Goal: Task Accomplishment & Management: Manage account settings

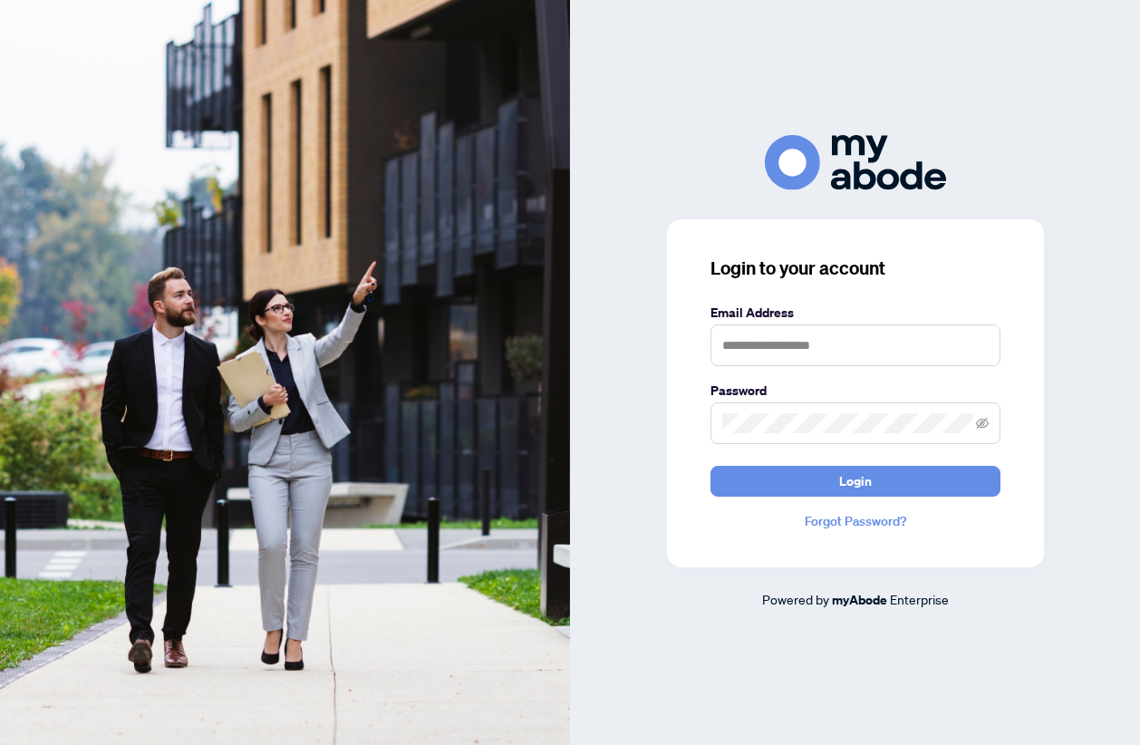
drag, startPoint x: 1051, startPoint y: 0, endPoint x: 690, endPoint y: 127, distance: 382.4
click at [692, 127] on div "Login to your account Email Address Password Login Forgot Password? Powered by …" at bounding box center [855, 372] width 570 height 745
click at [779, 348] on input "text" at bounding box center [856, 346] width 290 height 42
type input "**********"
drag, startPoint x: 1100, startPoint y: 403, endPoint x: 1090, endPoint y: 419, distance: 17.9
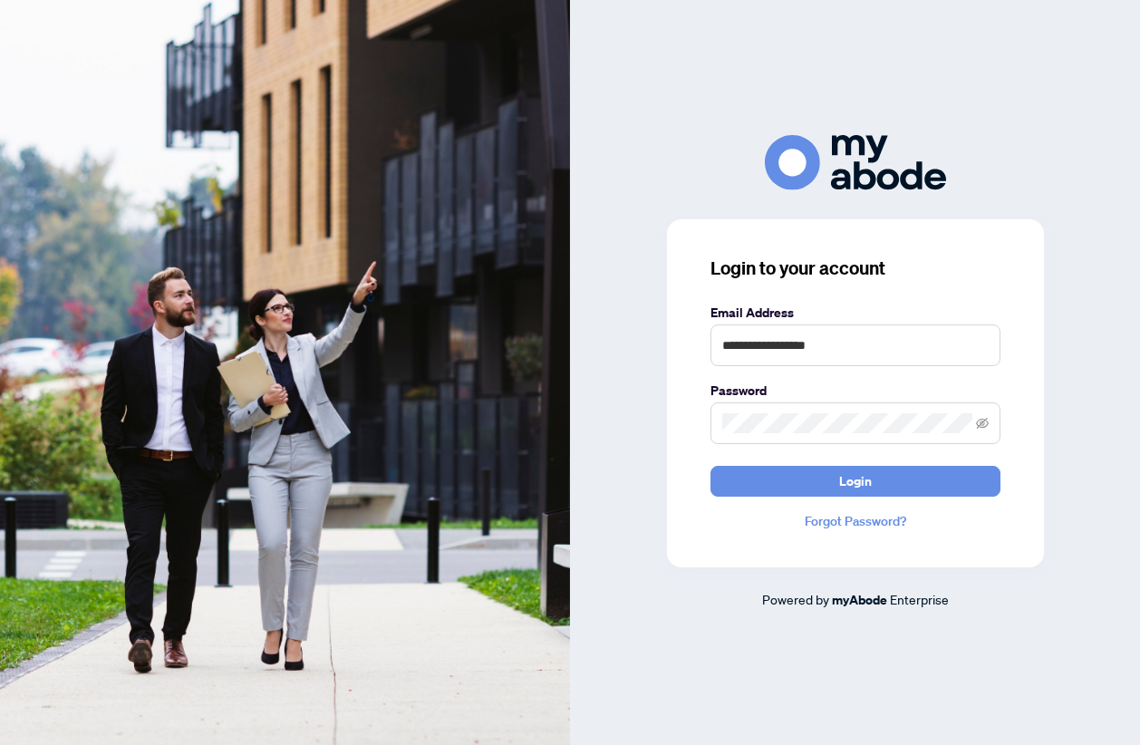
click at [1100, 402] on div "**********" at bounding box center [855, 372] width 570 height 475
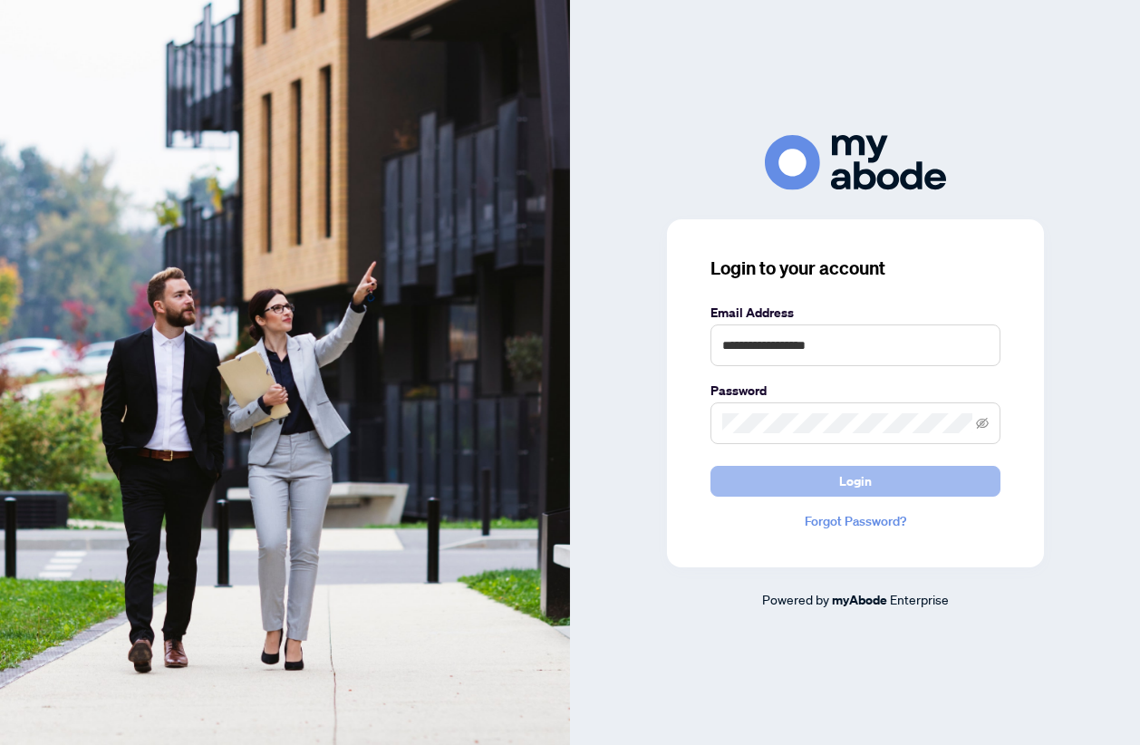
click at [841, 490] on span "Login" at bounding box center [855, 481] width 33 height 29
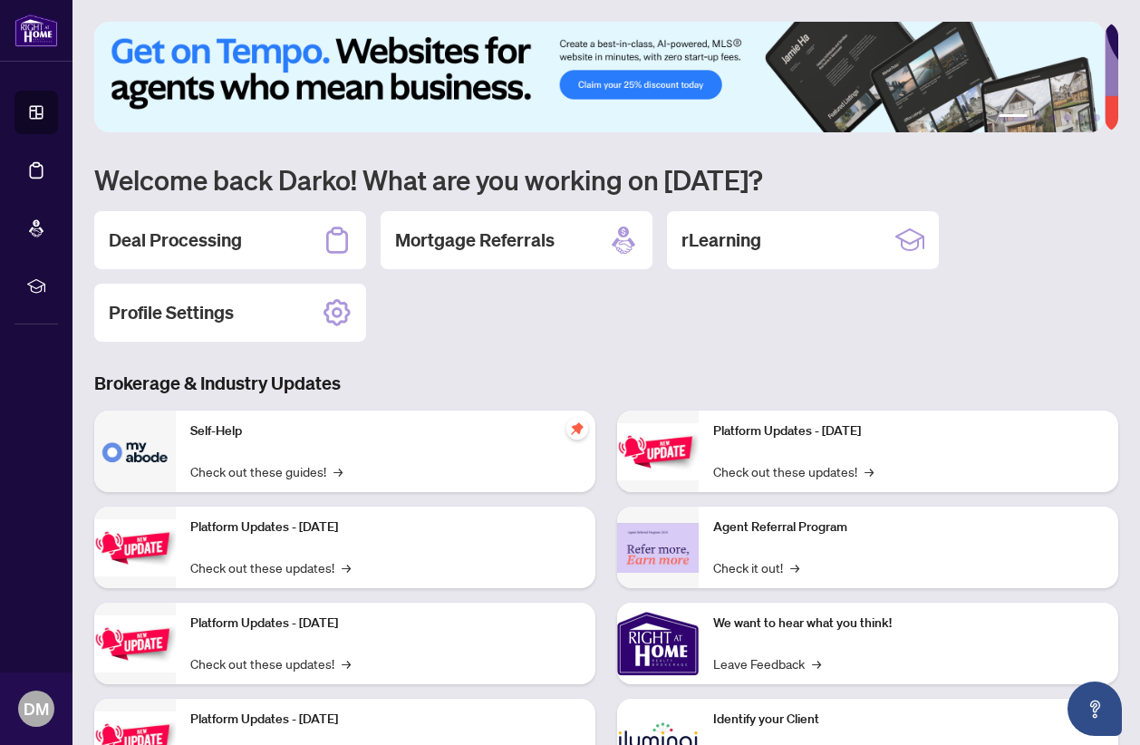
click at [496, 363] on div "1 2 3 4 5 6 Welcome back Darko! What are you working on [DATE]? Deal Processing…" at bounding box center [606, 415] width 1024 height 786
click at [614, 321] on div "Deal Processing Mortgage Referrals rLearning Profile Settings" at bounding box center [606, 276] width 1024 height 131
click at [518, 337] on div "Deal Processing Mortgage Referrals rLearning Profile Settings" at bounding box center [606, 276] width 1024 height 131
click at [187, 235] on h2 "Deal Processing" at bounding box center [175, 240] width 133 height 25
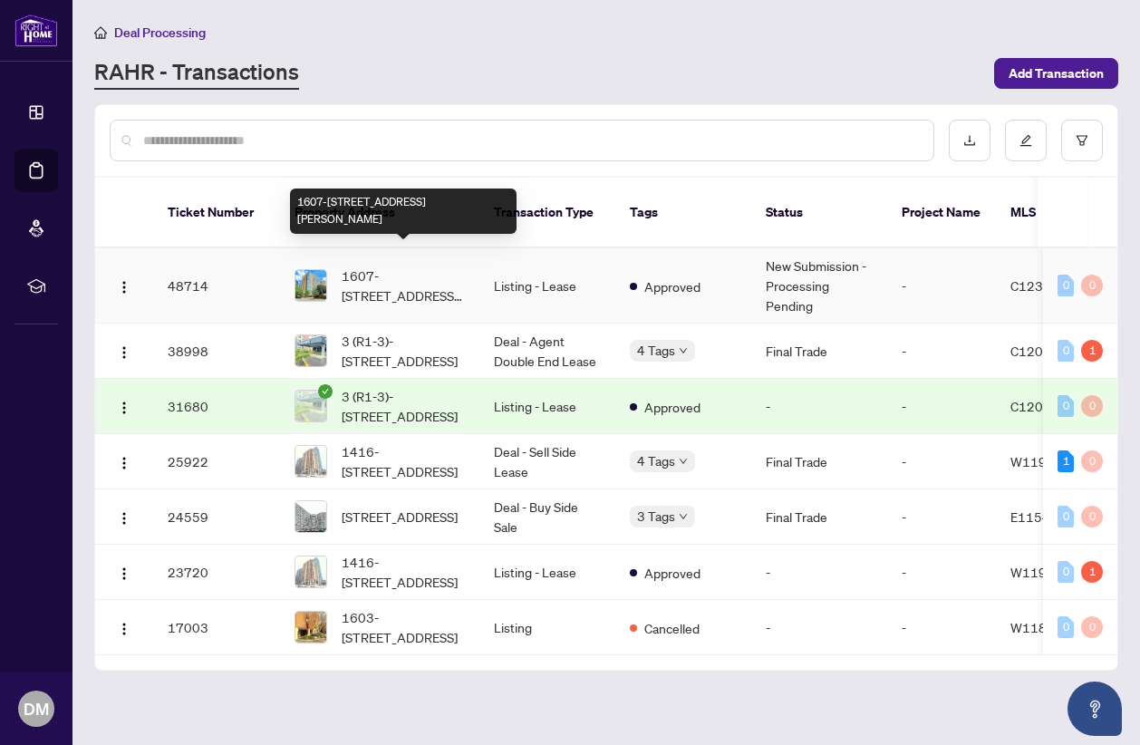
click at [411, 266] on span "1607-[STREET_ADDRESS][PERSON_NAME]" at bounding box center [403, 286] width 123 height 40
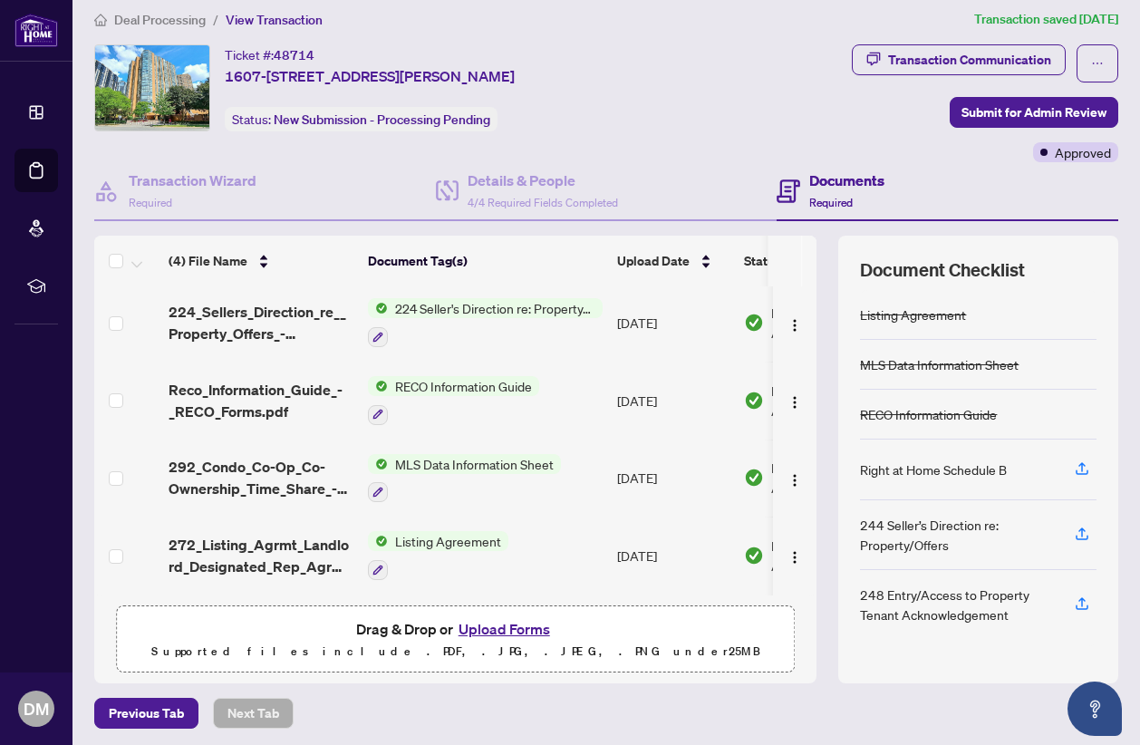
scroll to position [16, 0]
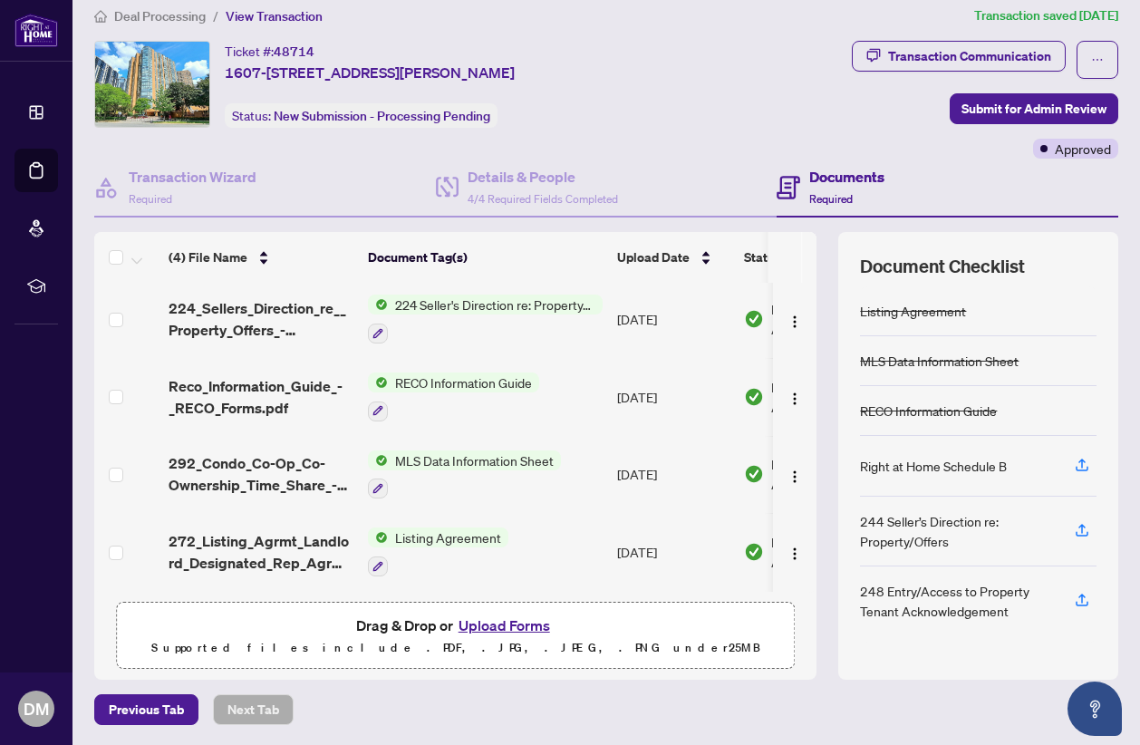
click at [493, 626] on button "Upload Forms" at bounding box center [504, 626] width 102 height 24
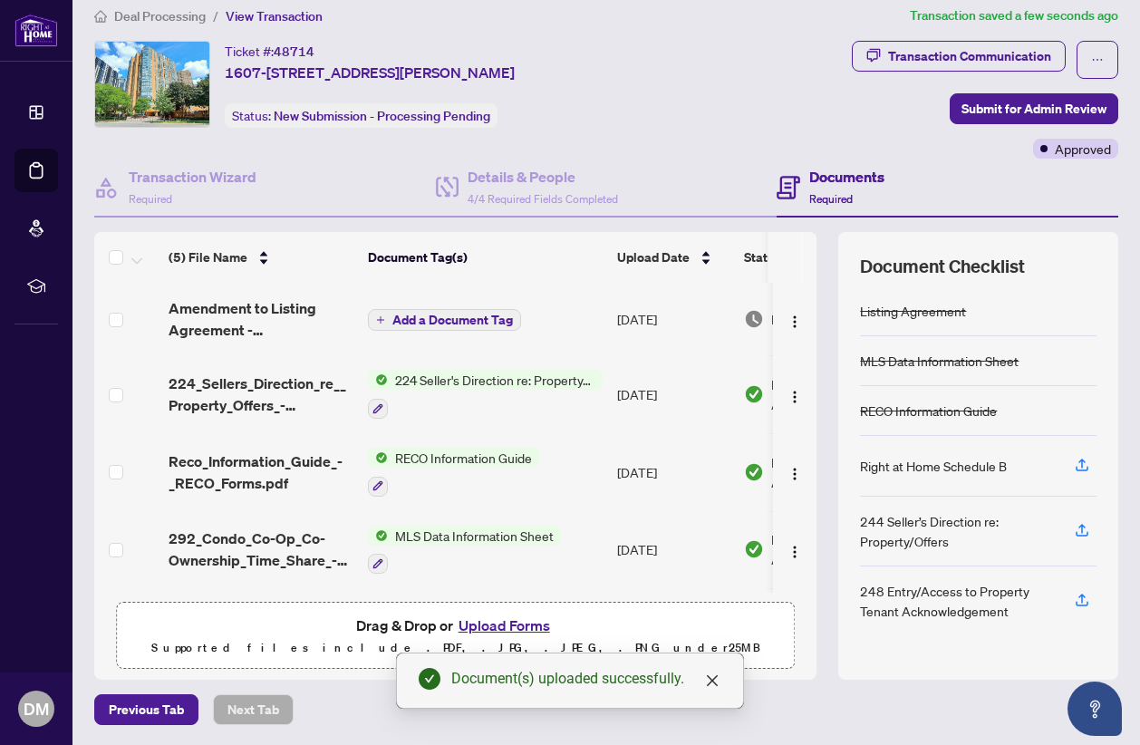
scroll to position [0, 0]
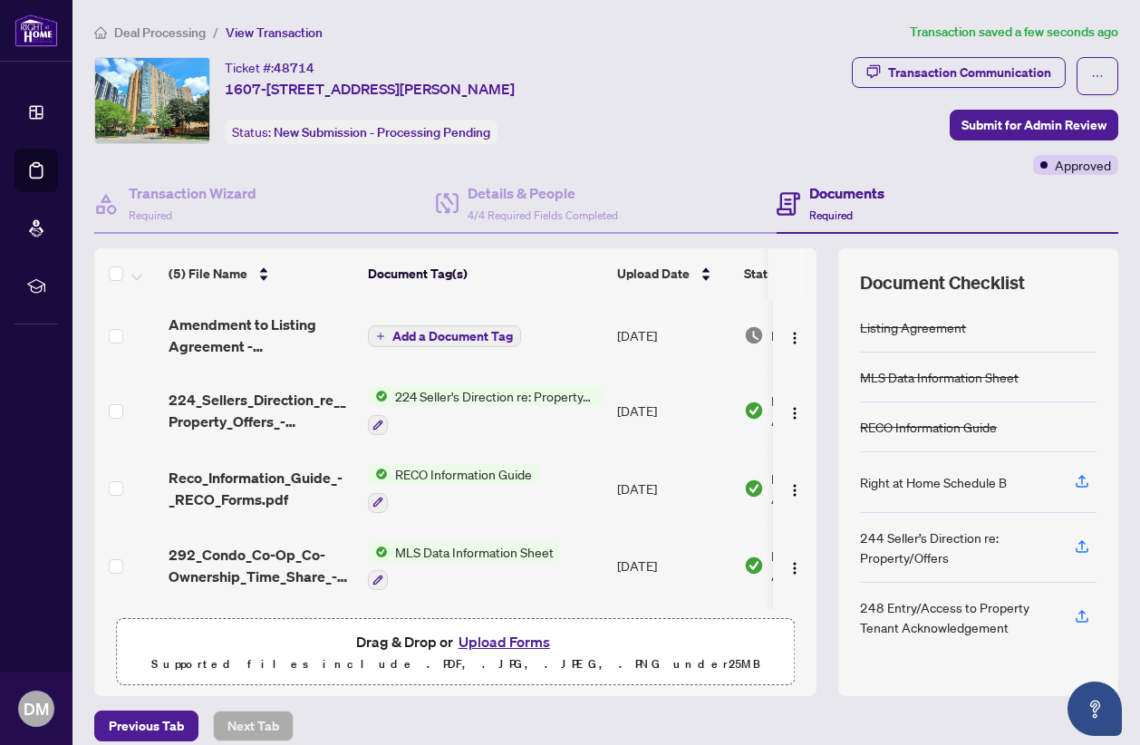
click at [380, 333] on icon "plus" at bounding box center [380, 336] width 9 height 9
